Goal: Transaction & Acquisition: Purchase product/service

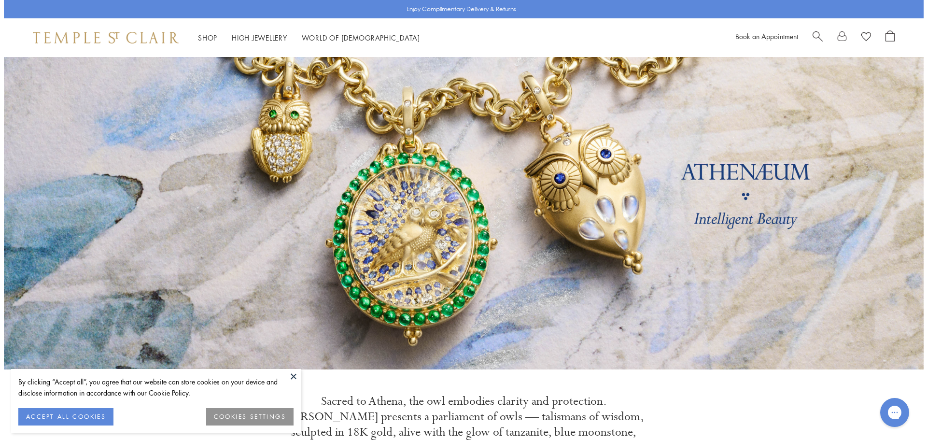
scroll to position [48, 0]
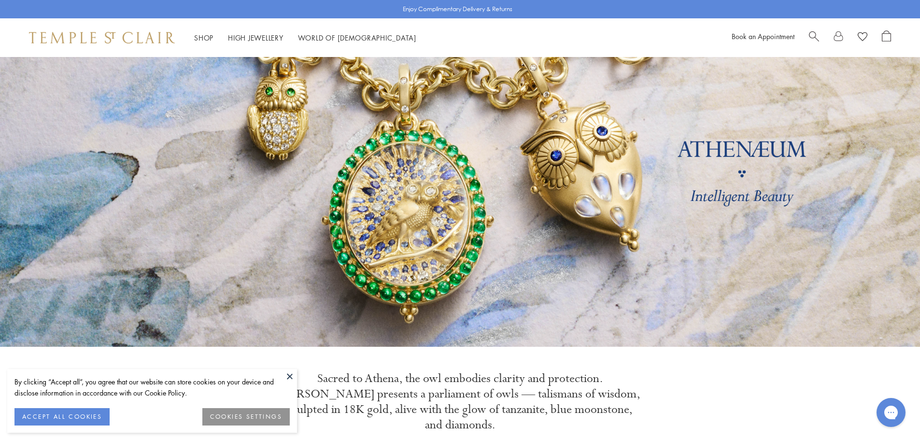
click at [818, 32] on span "Search" at bounding box center [814, 35] width 10 height 10
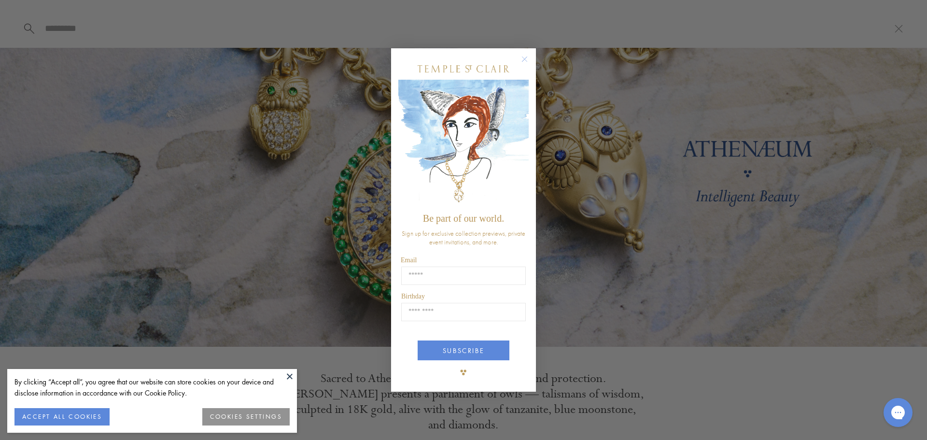
click at [524, 54] on div "Close dialog Be part of our world. Sign up for exclusive collection previews, p…" at bounding box center [463, 220] width 145 height 344
click at [524, 54] on circle "Close dialog" at bounding box center [525, 59] width 12 height 12
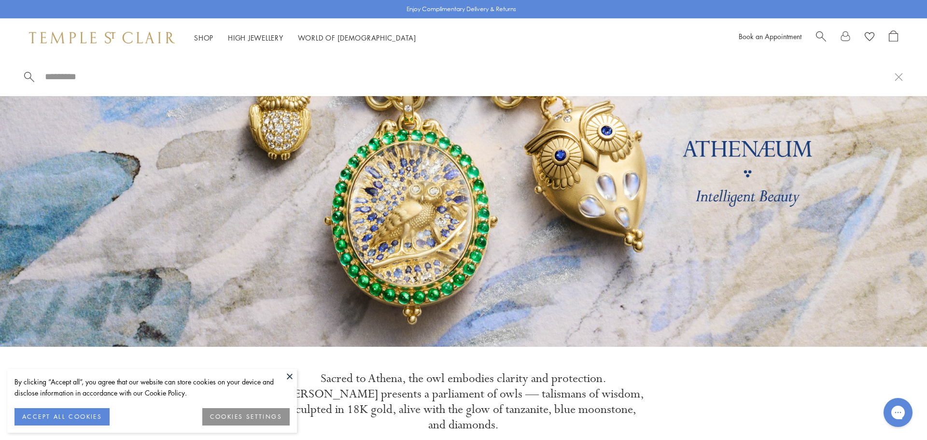
click at [52, 78] on input "search" at bounding box center [469, 76] width 851 height 11
paste input "**********"
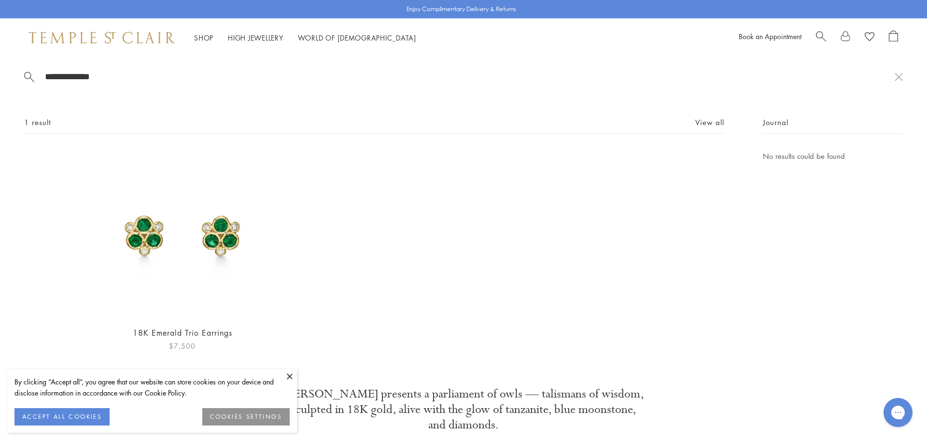
type input "**********"
click at [140, 236] on img at bounding box center [183, 234] width 168 height 168
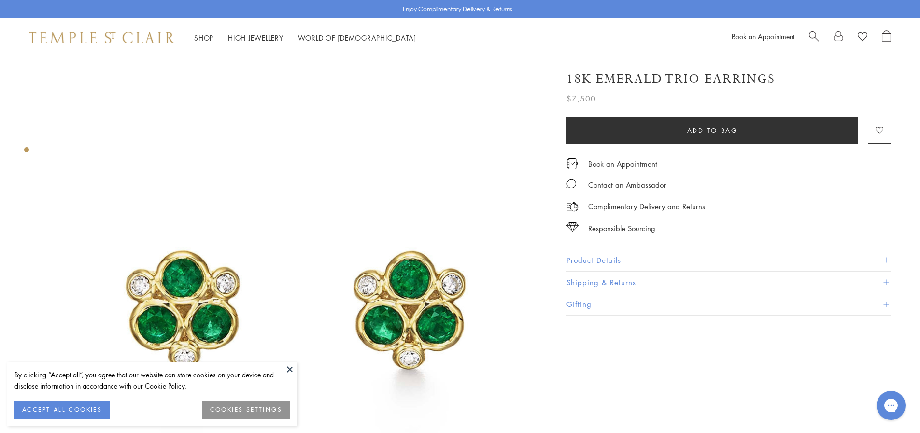
click at [278, 364] on div "By clicking “Accept all”, you agree that our website can store cookies on your …" at bounding box center [152, 394] width 290 height 64
click at [282, 369] on div "By clicking “Accept all”, you agree that our website can store cookies on your …" at bounding box center [151, 380] width 275 height 22
click at [289, 368] on button at bounding box center [290, 369] width 14 height 14
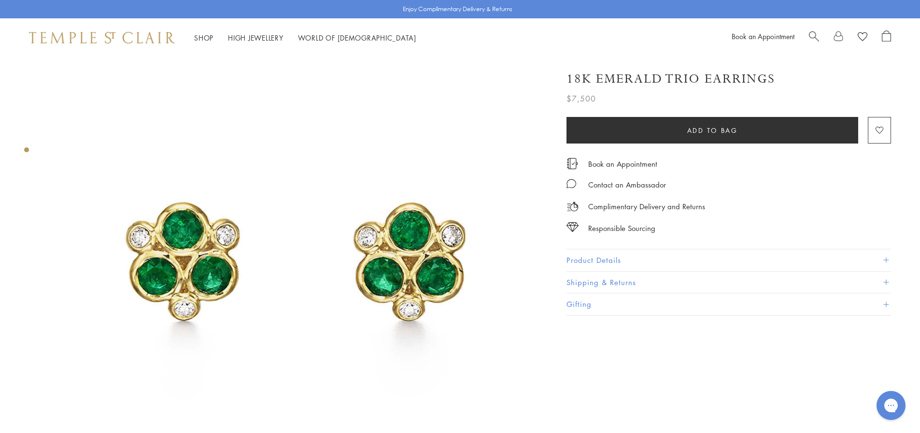
scroll to position [97, 0]
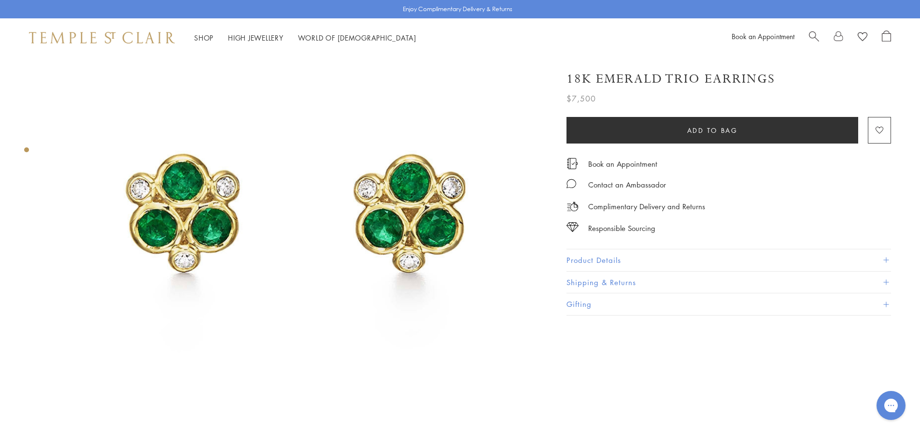
click at [288, 201] on img at bounding box center [295, 207] width 495 height 495
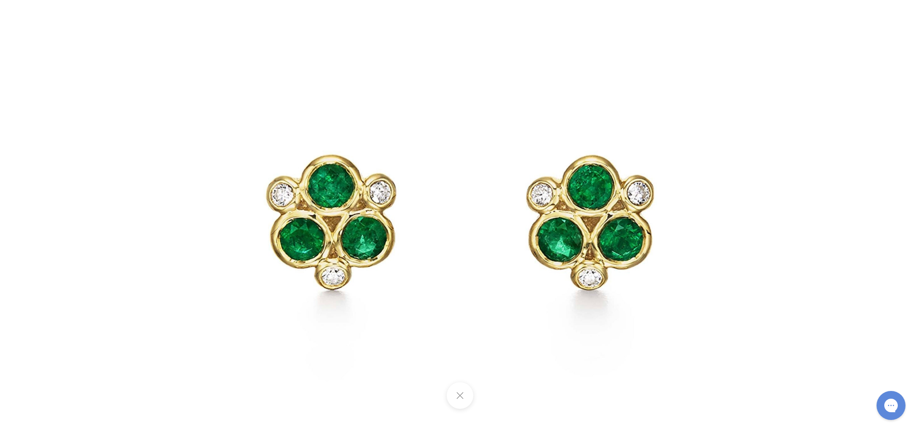
click at [449, 404] on div at bounding box center [460, 395] width 920 height 27
click at [459, 393] on button at bounding box center [460, 395] width 27 height 27
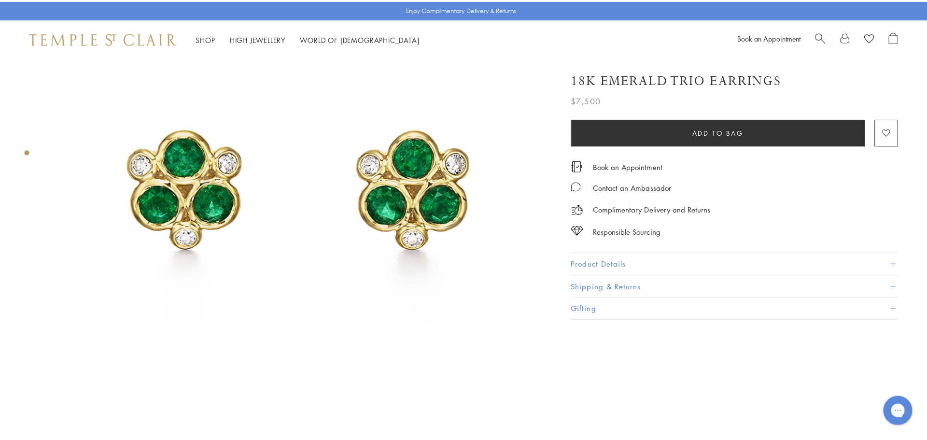
scroll to position [145, 0]
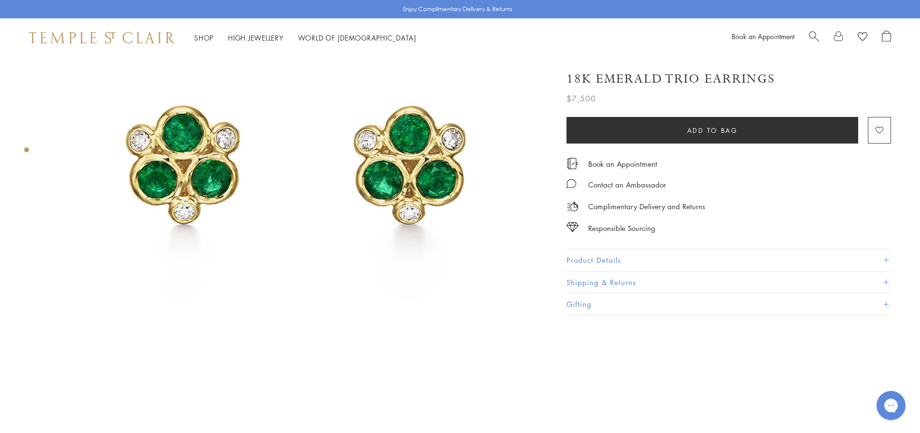
click at [618, 261] on button "Product Details" at bounding box center [729, 260] width 325 height 22
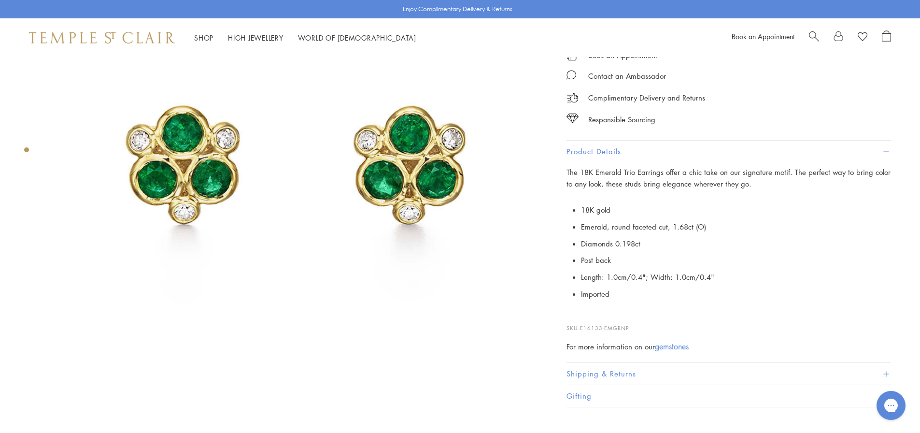
click at [807, 35] on div "Book an Appointment" at bounding box center [811, 37] width 159 height 14
click at [818, 39] on span "Search" at bounding box center [814, 35] width 10 height 10
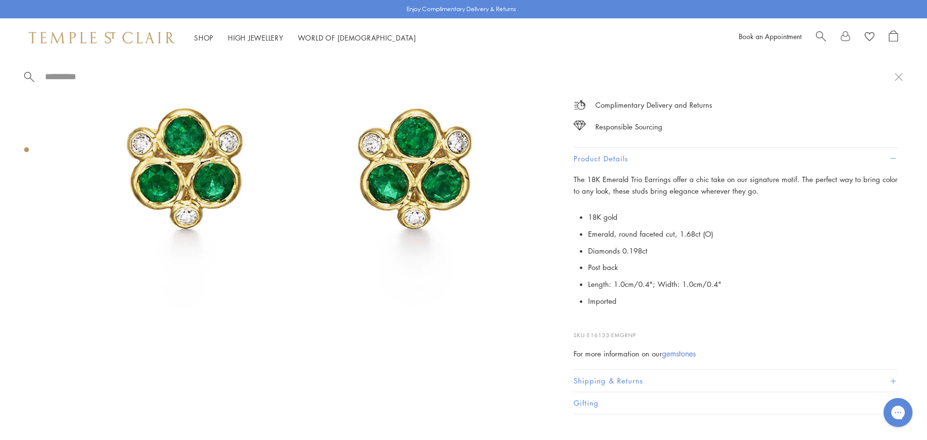
drag, startPoint x: 820, startPoint y: 37, endPoint x: 815, endPoint y: 38, distance: 5.5
click at [820, 37] on span "Search" at bounding box center [821, 35] width 10 height 10
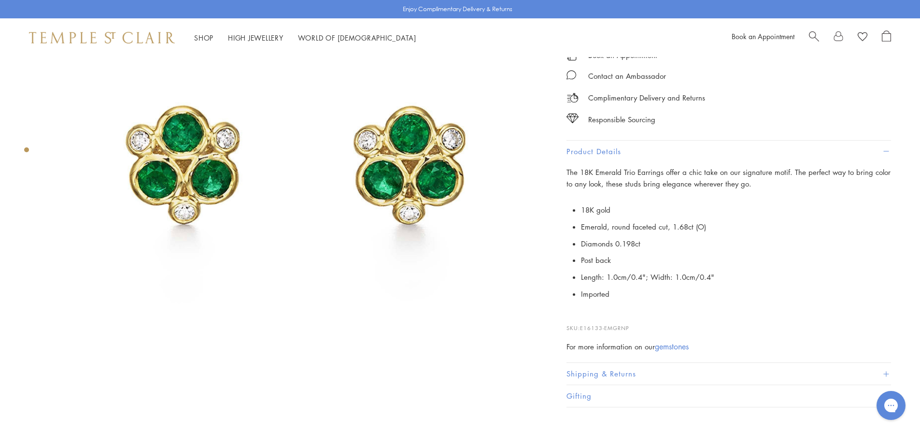
click at [814, 35] on span "Search" at bounding box center [814, 35] width 10 height 10
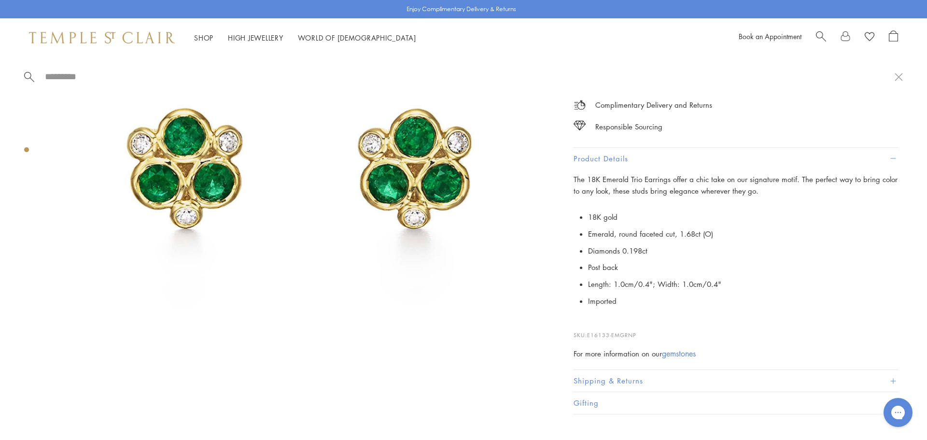
paste input "**********"
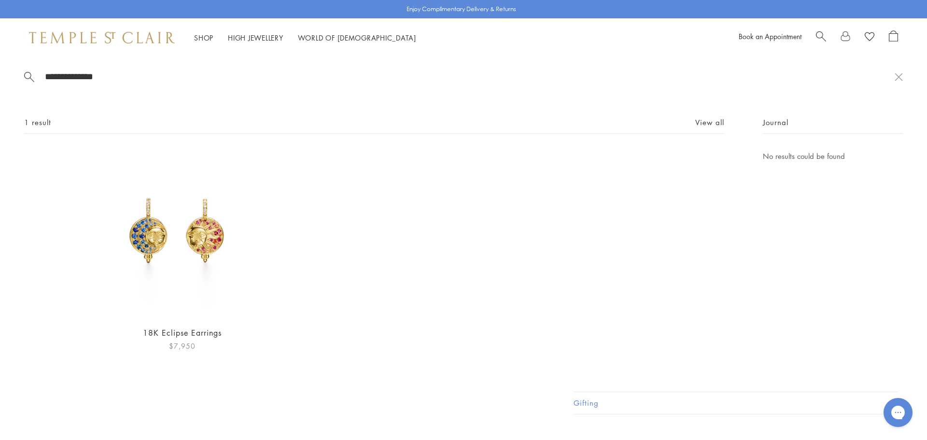
type input "**********"
click at [148, 241] on img at bounding box center [183, 234] width 168 height 168
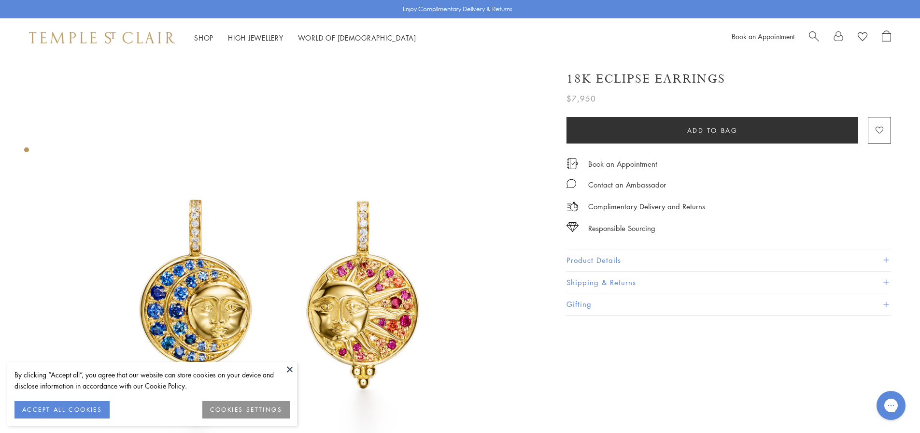
click at [604, 253] on button "Product Details" at bounding box center [729, 260] width 325 height 22
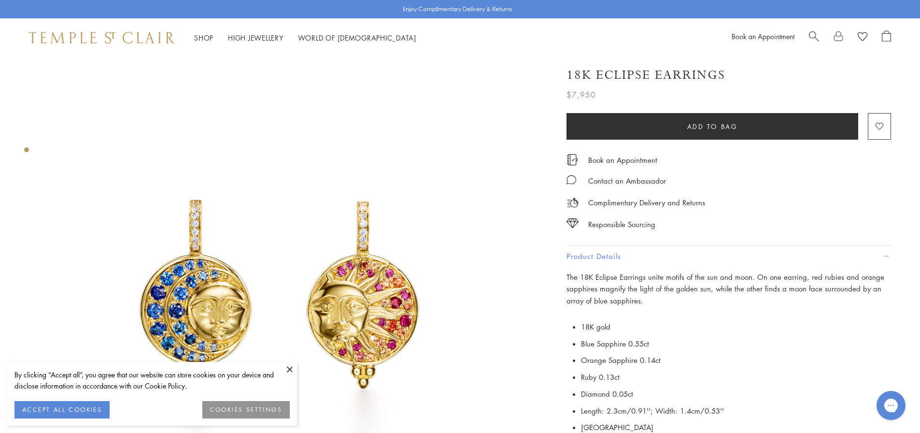
click at [816, 41] on link "Search" at bounding box center [814, 37] width 10 height 14
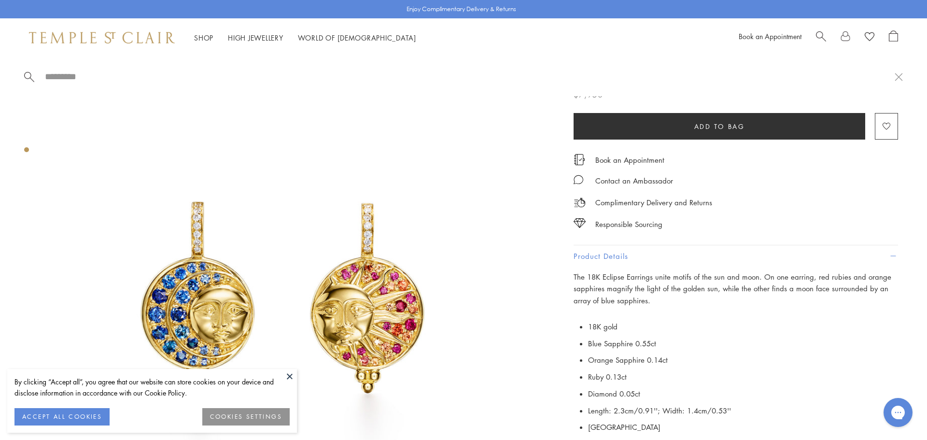
drag, startPoint x: 90, startPoint y: 84, endPoint x: 81, endPoint y: 71, distance: 15.8
paste input "**********"
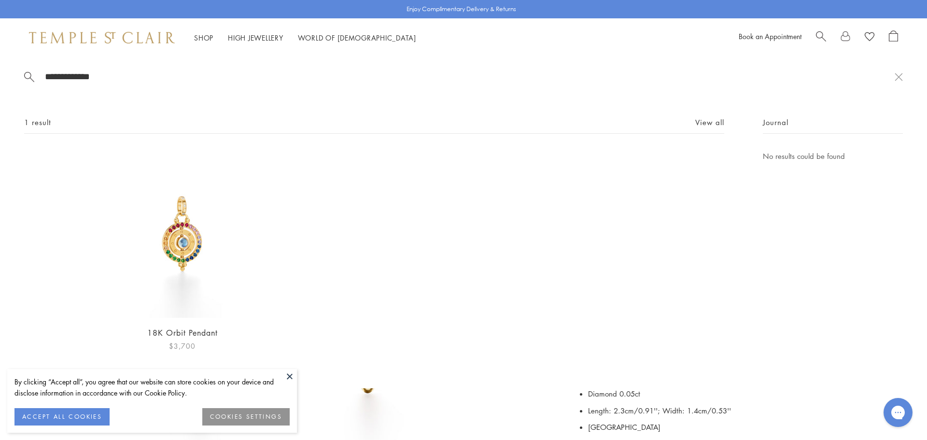
type input "**********"
click at [184, 249] on img at bounding box center [183, 234] width 168 height 168
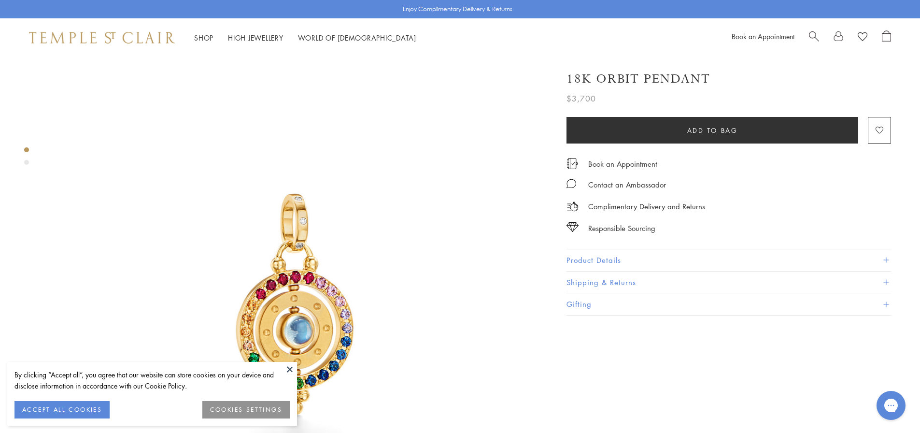
click at [287, 364] on button at bounding box center [290, 369] width 14 height 14
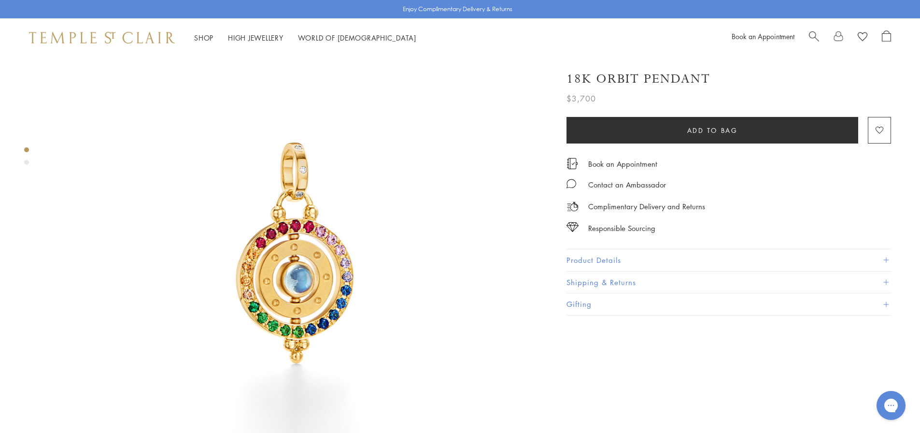
scroll to position [48, 0]
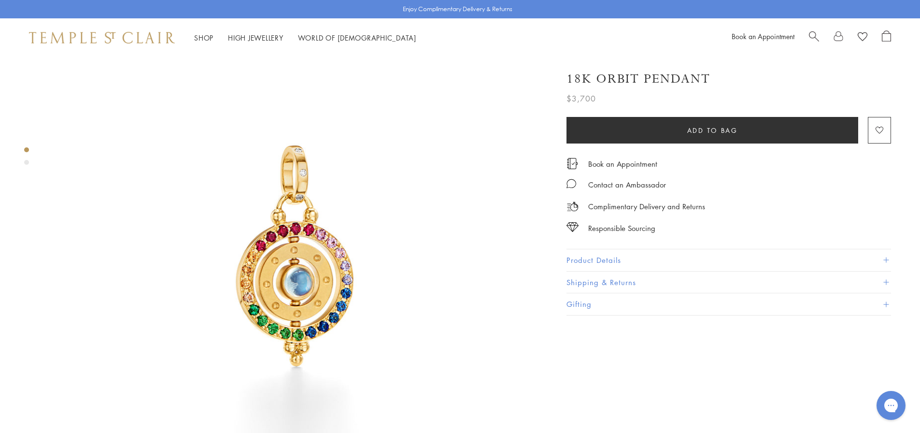
click at [601, 258] on button "Product Details" at bounding box center [729, 260] width 325 height 22
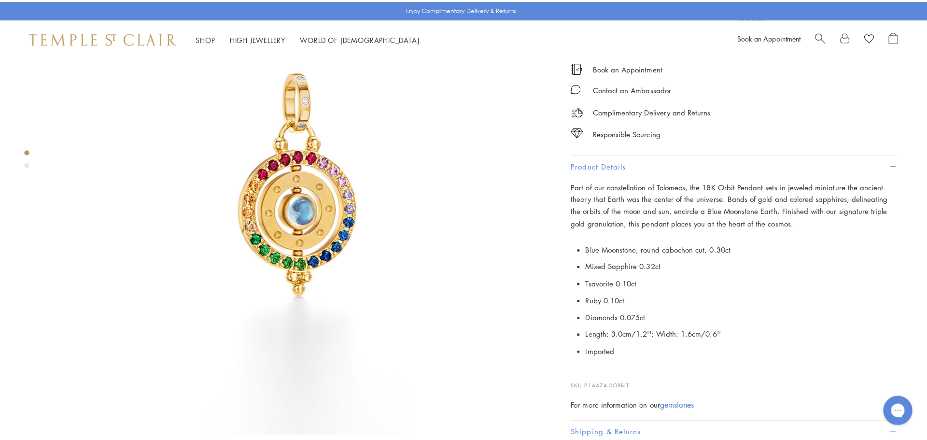
scroll to position [145, 0]
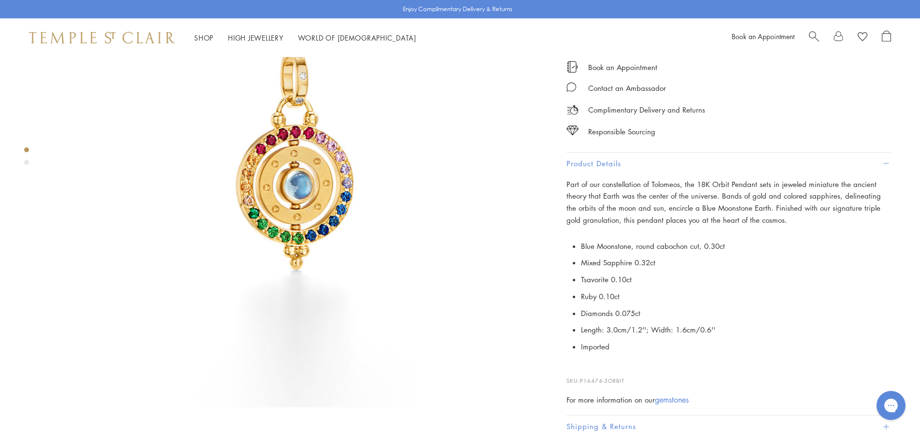
drag, startPoint x: 820, startPoint y: 38, endPoint x: 815, endPoint y: 38, distance: 4.9
click at [820, 38] on div at bounding box center [850, 37] width 82 height 14
click at [814, 36] on span "Search" at bounding box center [814, 35] width 10 height 10
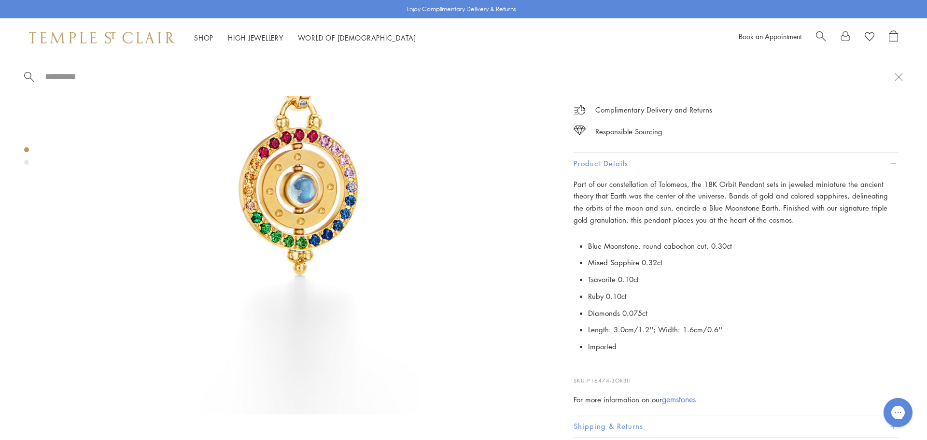
paste input "**********"
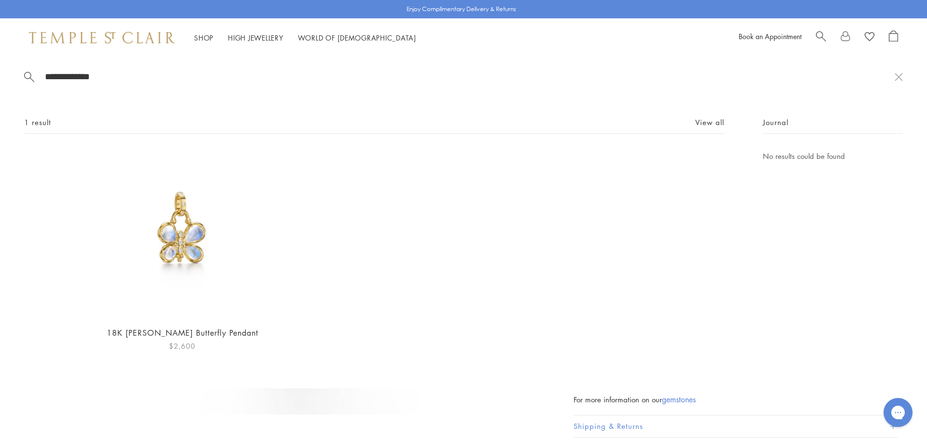
type input "**********"
click at [194, 251] on img at bounding box center [183, 234] width 168 height 168
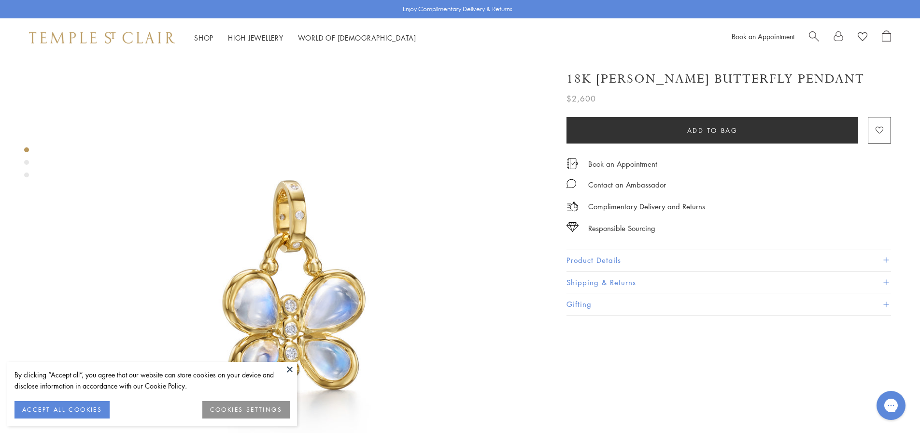
click at [288, 366] on button at bounding box center [290, 369] width 14 height 14
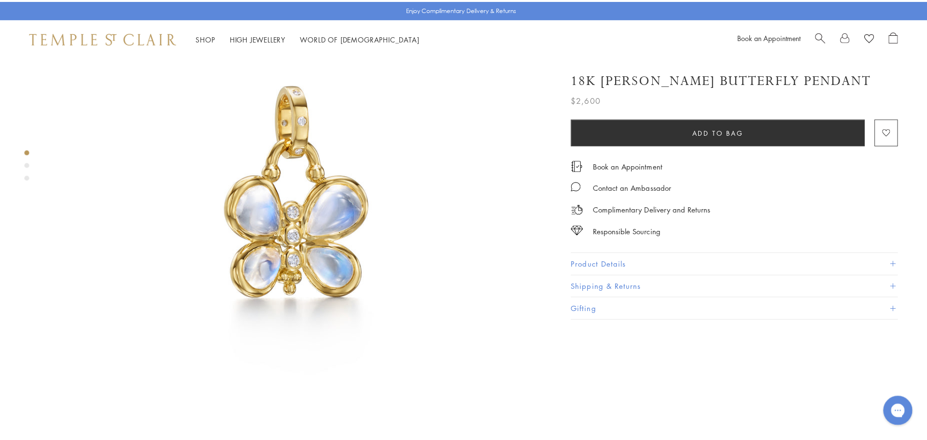
scroll to position [48, 0]
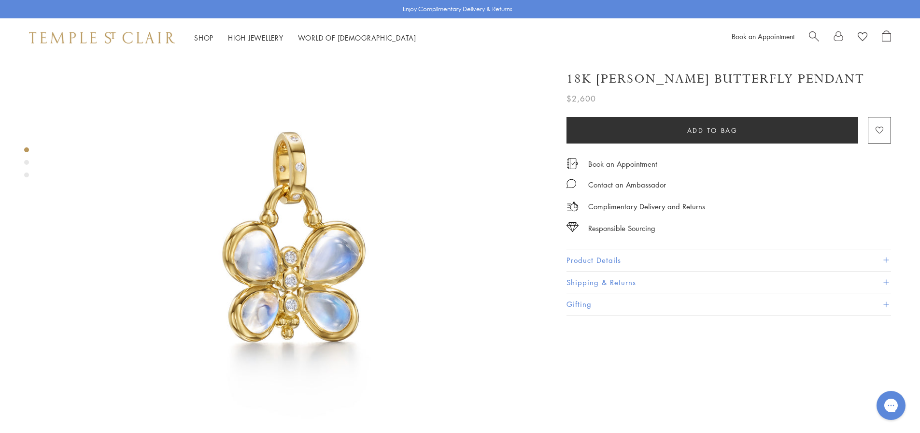
click at [812, 32] on span "Search" at bounding box center [814, 35] width 10 height 10
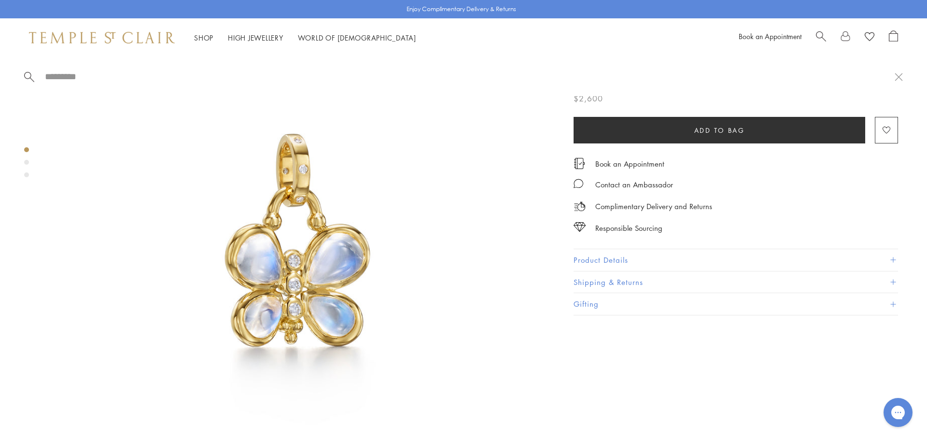
drag, startPoint x: 62, startPoint y: 70, endPoint x: 54, endPoint y: 78, distance: 11.3
paste input "**********"
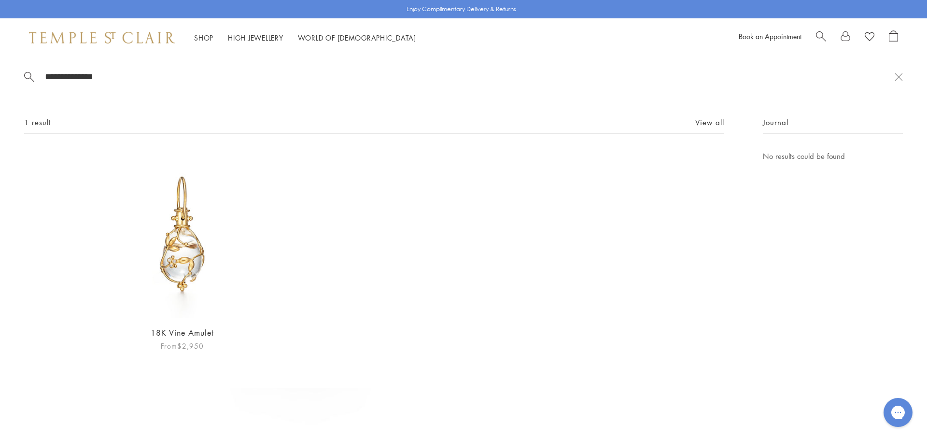
type input "**********"
click at [213, 282] on img at bounding box center [183, 234] width 168 height 168
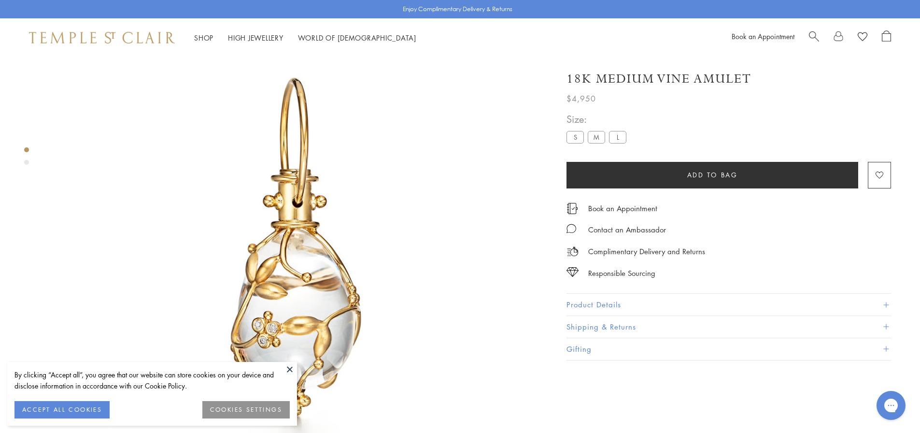
click at [611, 309] on button "Product Details" at bounding box center [729, 305] width 325 height 22
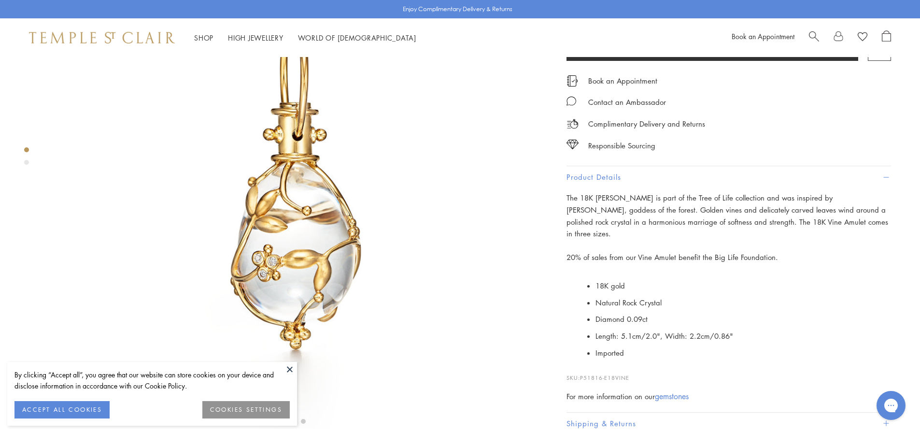
scroll to position [57, 0]
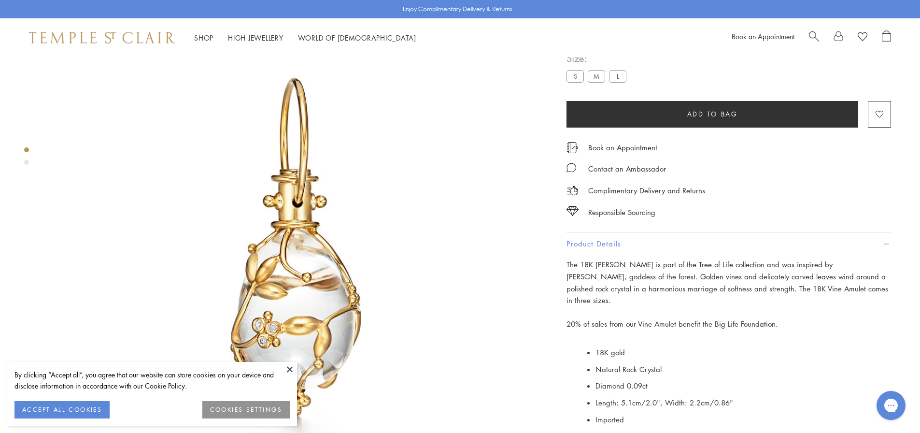
click at [615, 82] on label "L" at bounding box center [617, 76] width 17 height 12
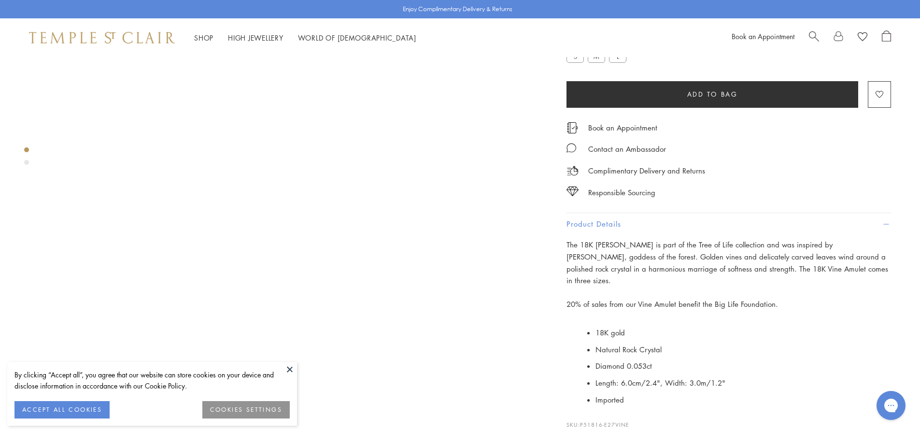
scroll to position [57, 0]
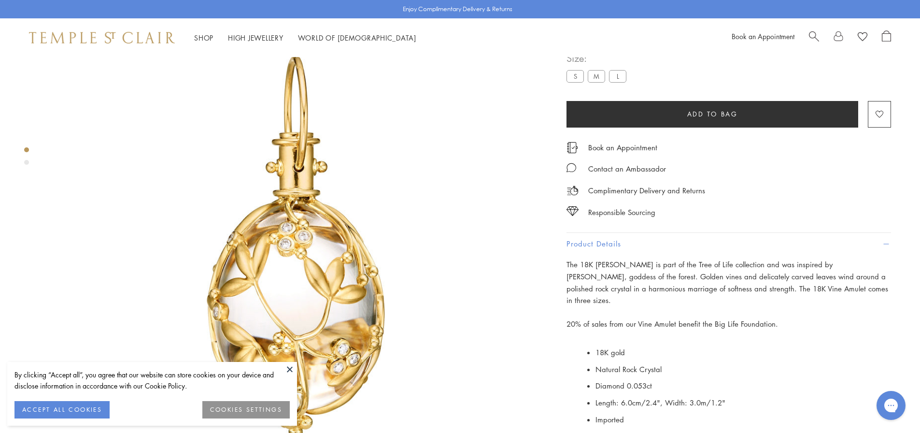
click at [573, 82] on label "S" at bounding box center [575, 76] width 17 height 12
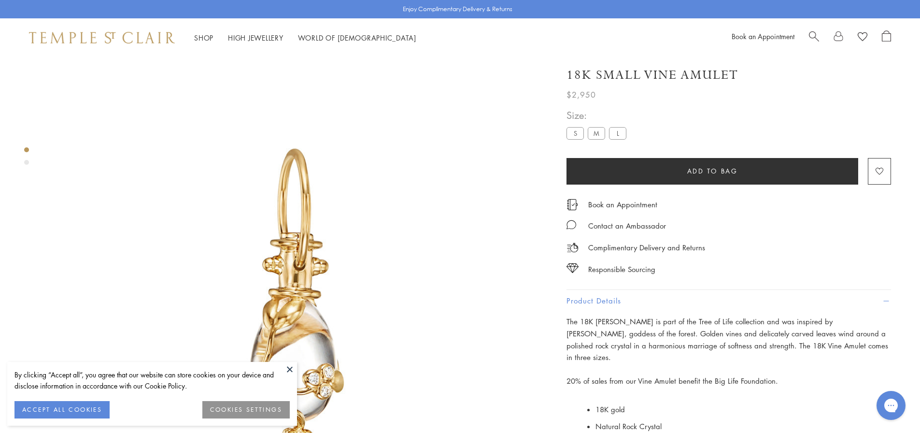
click at [598, 137] on label "M" at bounding box center [596, 133] width 17 height 12
